Goal: Transaction & Acquisition: Purchase product/service

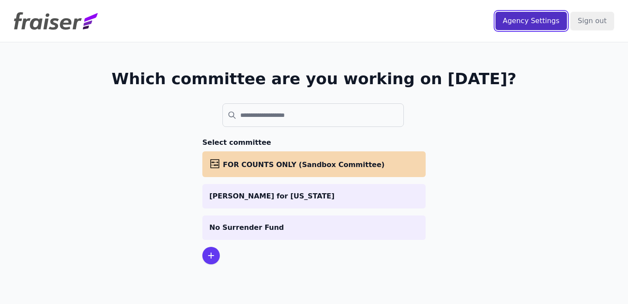
click at [545, 20] on input "Agency Settings" at bounding box center [531, 21] width 72 height 18
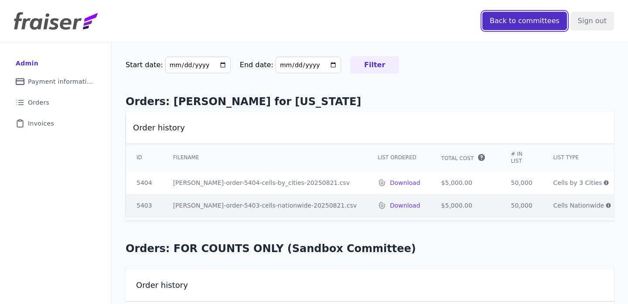
click at [531, 25] on input "Back to committees" at bounding box center [524, 21] width 85 height 18
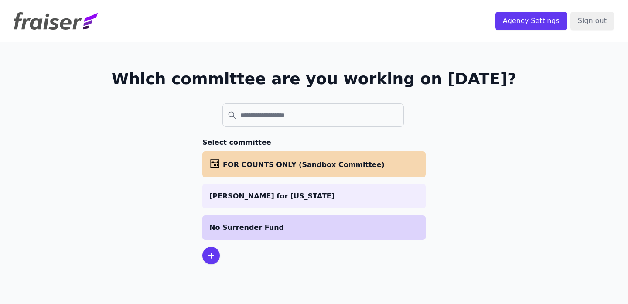
click at [258, 218] on li "No Surrender Fund" at bounding box center [313, 227] width 223 height 24
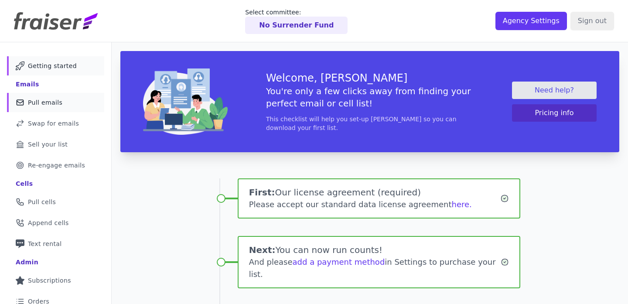
click at [38, 106] on span "Pull emails" at bounding box center [45, 102] width 34 height 9
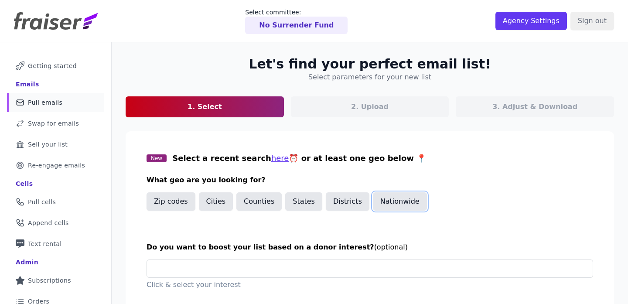
click at [410, 200] on button "Nationwide" at bounding box center [400, 201] width 54 height 18
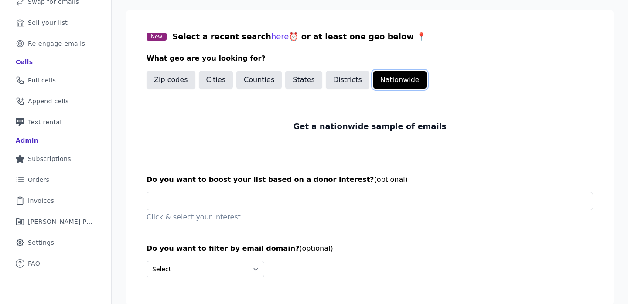
scroll to position [154, 0]
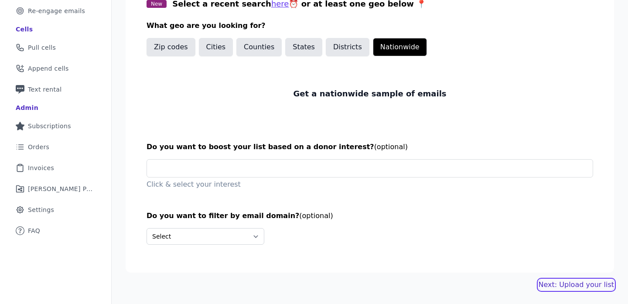
click at [573, 283] on link "Next: Upload your list" at bounding box center [576, 285] width 75 height 10
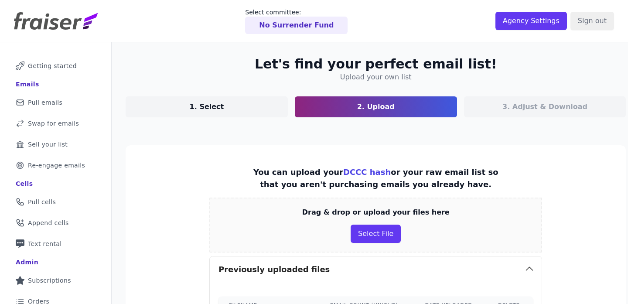
scroll to position [563, 0]
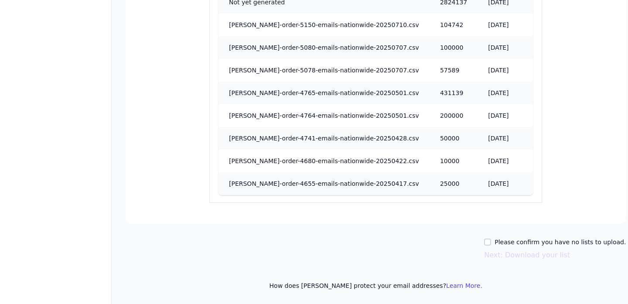
click at [541, 240] on label "Please confirm you have no lists to upload." at bounding box center [560, 242] width 131 height 9
click at [491, 240] on input "Please confirm you have no lists to upload." at bounding box center [487, 242] width 7 height 7
checkbox input "true"
click at [526, 259] on button "Next: Download your list" at bounding box center [527, 255] width 86 height 10
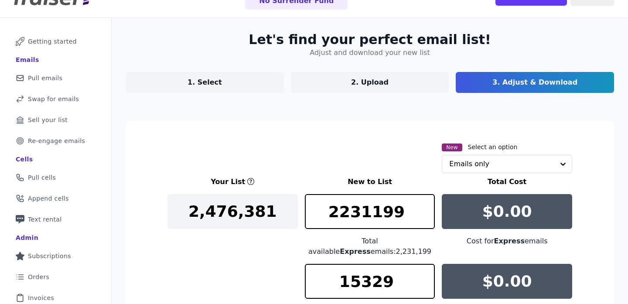
scroll to position [147, 0]
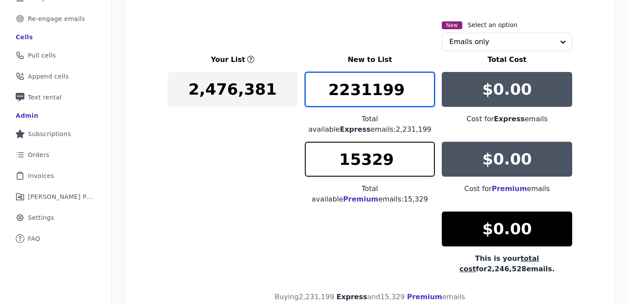
click at [379, 99] on input "2231199" at bounding box center [370, 89] width 130 height 35
click at [379, 98] on input "2231199" at bounding box center [370, 89] width 130 height 35
type input "1"
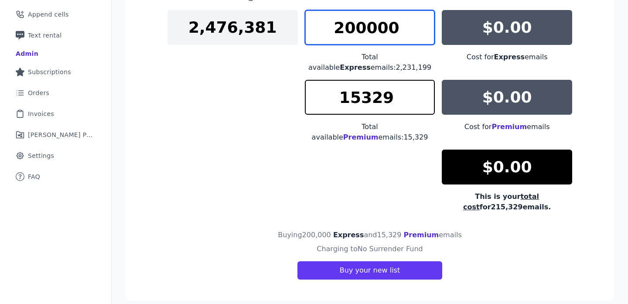
scroll to position [208, 0]
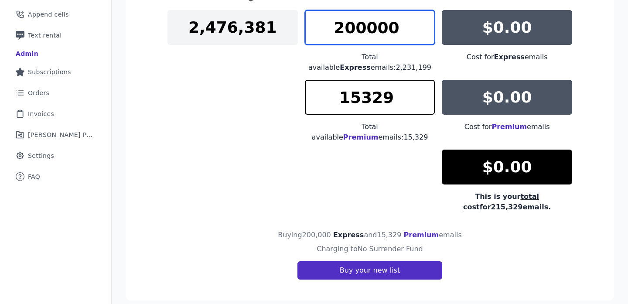
type input "200000"
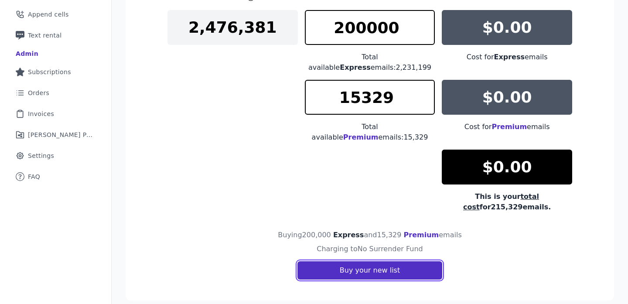
click at [404, 261] on button "Buy your new list" at bounding box center [369, 270] width 145 height 18
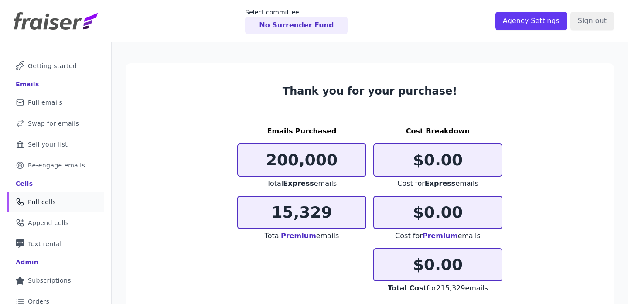
click at [61, 201] on link "Phone Icon Outline of a phone Pull cells" at bounding box center [55, 201] width 97 height 19
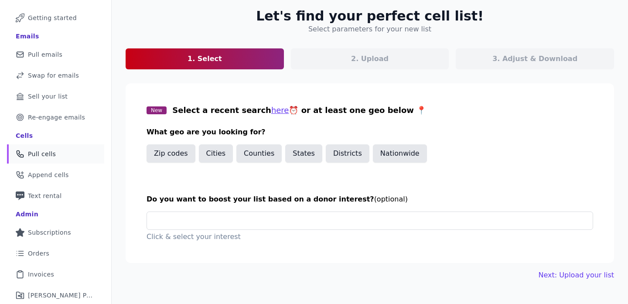
scroll to position [91, 0]
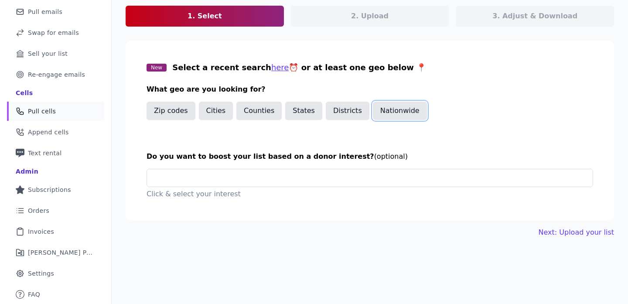
click at [417, 115] on button "Nationwide" at bounding box center [400, 111] width 54 height 18
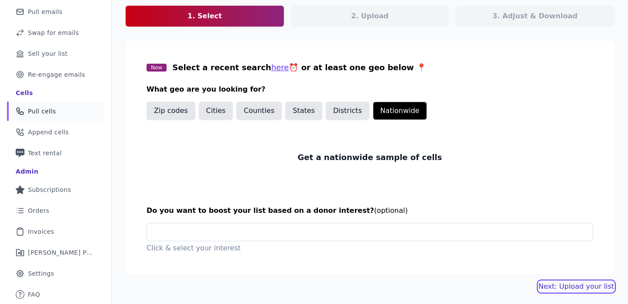
click at [563, 284] on link "Next: Upload your list" at bounding box center [576, 286] width 75 height 10
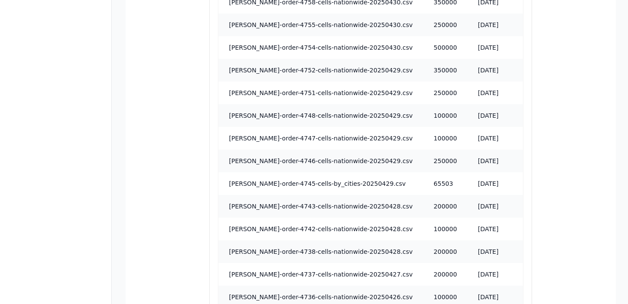
scroll to position [782, 0]
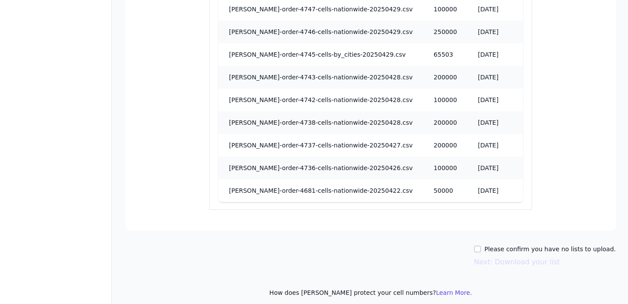
click at [490, 245] on div "Please confirm you have no lists to upload." at bounding box center [545, 249] width 142 height 9
click at [481, 246] on input "Please confirm you have no lists to upload." at bounding box center [477, 249] width 7 height 7
checkbox input "true"
click at [494, 248] on div "Please confirm you have no lists to upload. Next: Download your list" at bounding box center [545, 256] width 142 height 23
click at [493, 257] on button "Next: Download your list" at bounding box center [517, 262] width 86 height 10
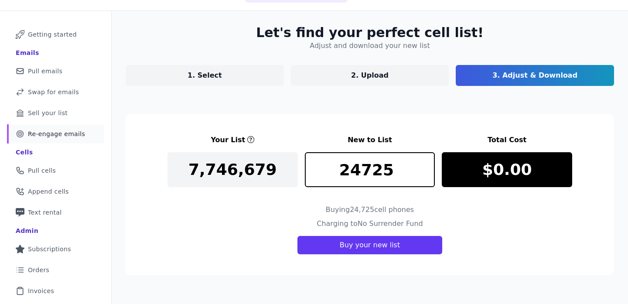
scroll to position [20, 0]
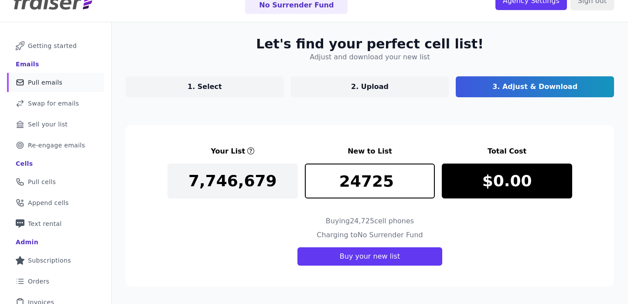
click at [43, 86] on span "Pull emails" at bounding box center [45, 82] width 34 height 9
